Goal: Information Seeking & Learning: Learn about a topic

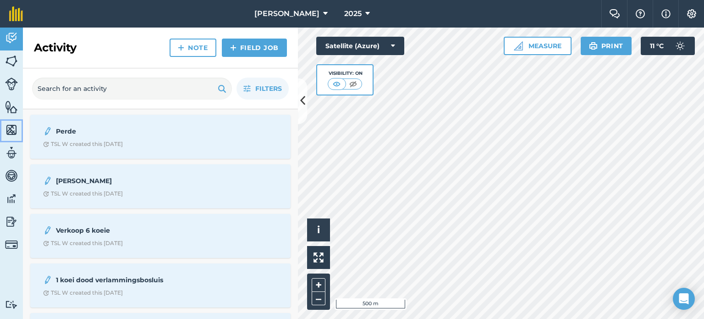
click at [13, 129] on img at bounding box center [11, 130] width 13 height 14
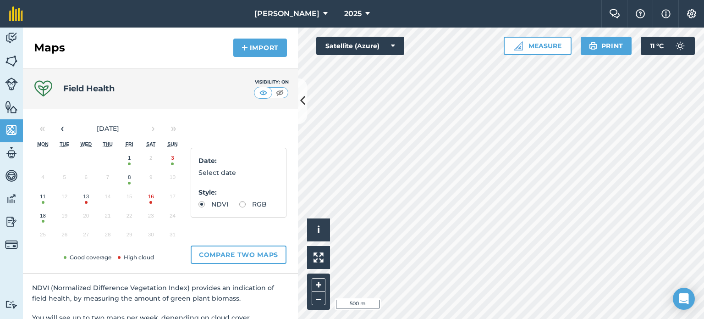
click at [510, 318] on html "TSL Boerdery 2025 Farm Chat Help Info Settings TSL Boerdery - 2025 Reproduced w…" at bounding box center [352, 159] width 704 height 319
click at [151, 199] on button "16" at bounding box center [151, 198] width 22 height 19
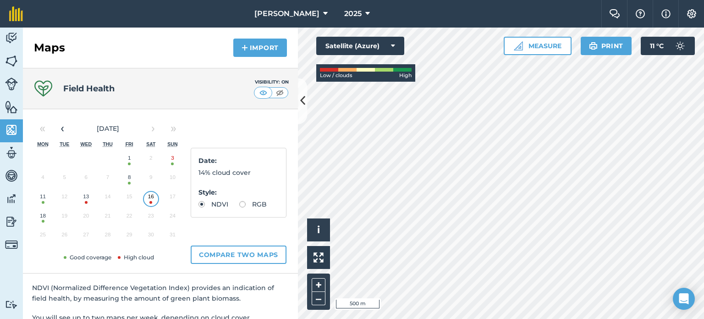
click at [42, 219] on button "18" at bounding box center [43, 217] width 22 height 19
click at [151, 197] on button "16" at bounding box center [151, 198] width 22 height 19
click at [239, 207] on label "RGB" at bounding box center [253, 204] width 28 height 6
radio input "true"
